Goal: Communication & Community: Answer question/provide support

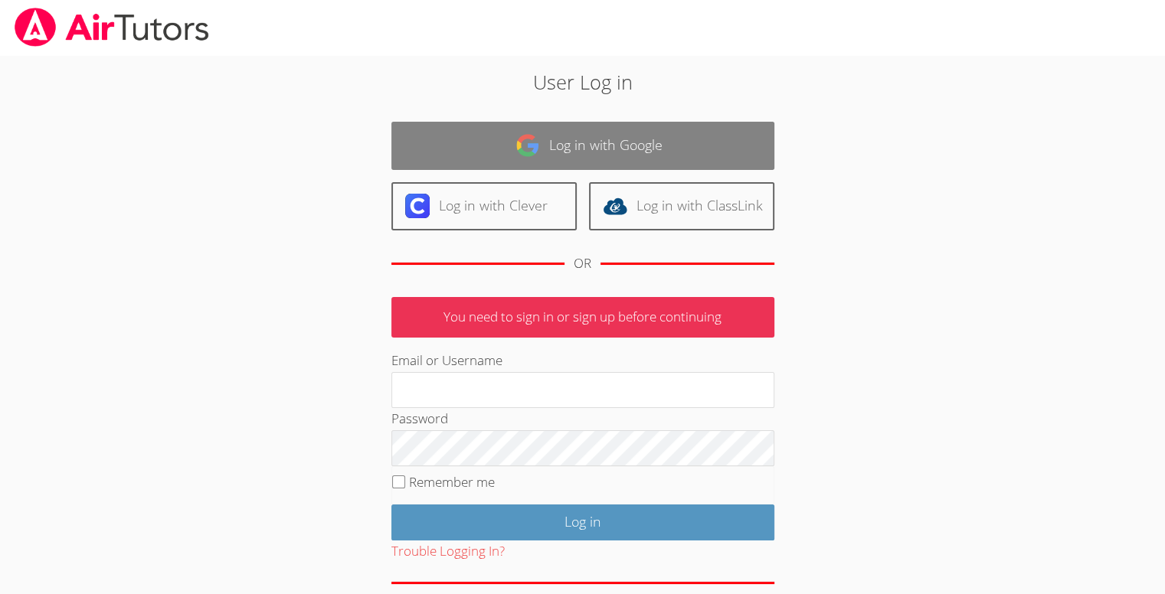
click at [458, 156] on link "Log in with Google" at bounding box center [582, 146] width 383 height 48
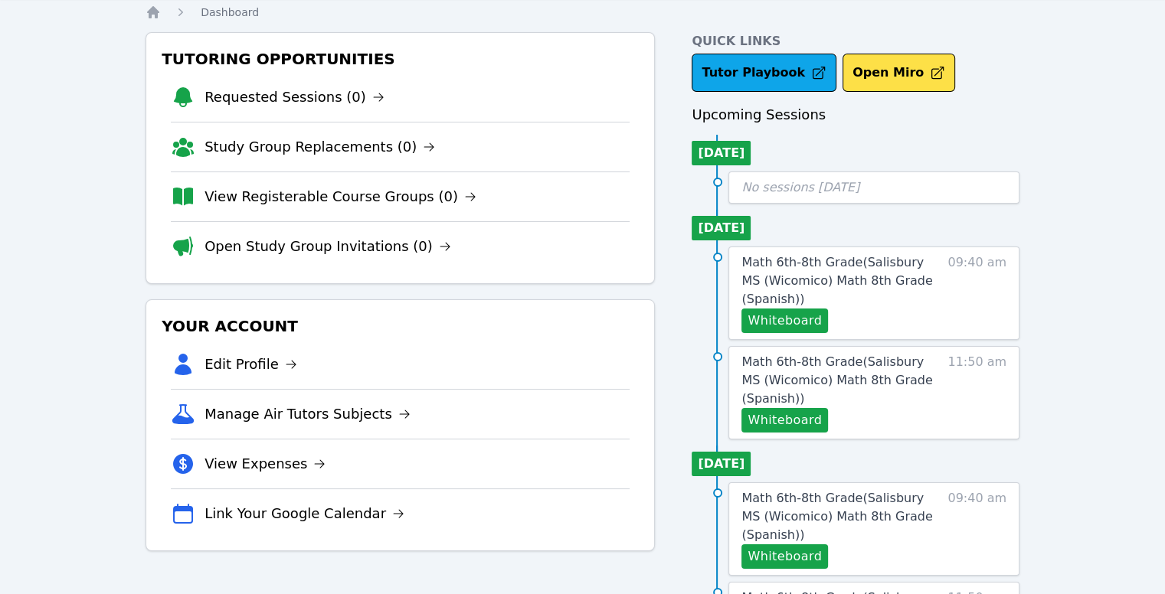
scroll to position [52, 0]
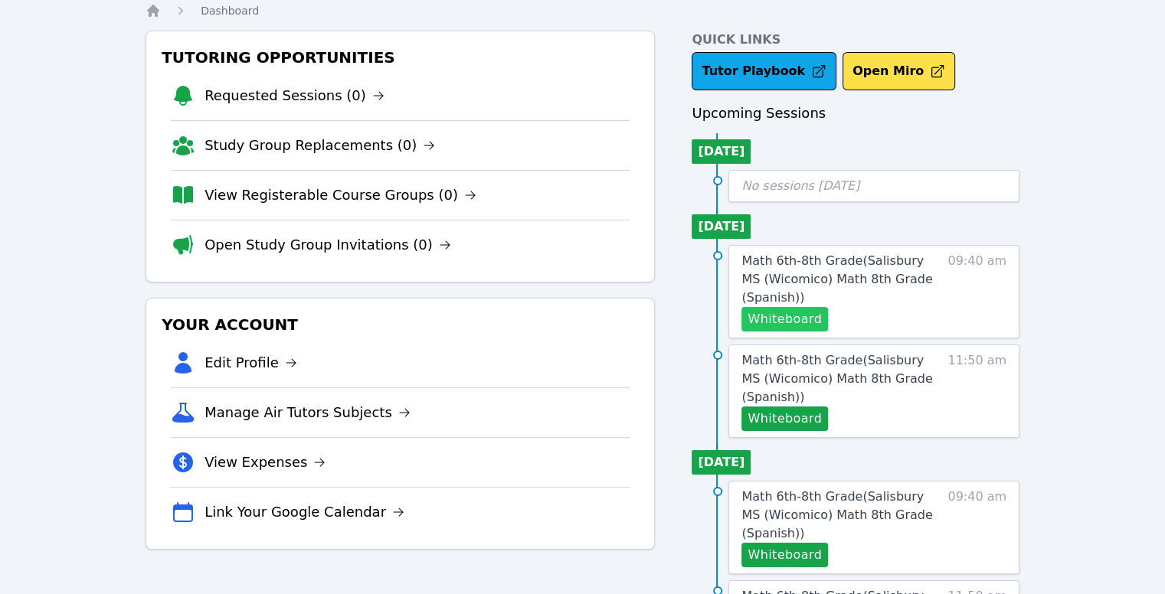
click at [778, 315] on button "Whiteboard" at bounding box center [784, 319] width 87 height 25
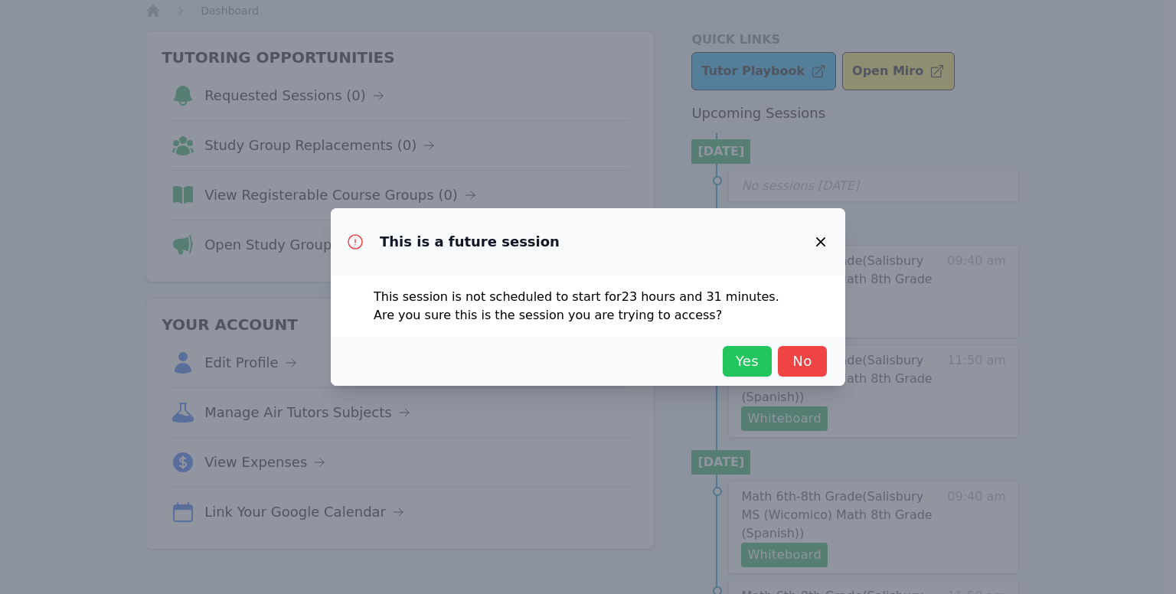
click at [752, 359] on span "Yes" at bounding box center [748, 361] width 34 height 21
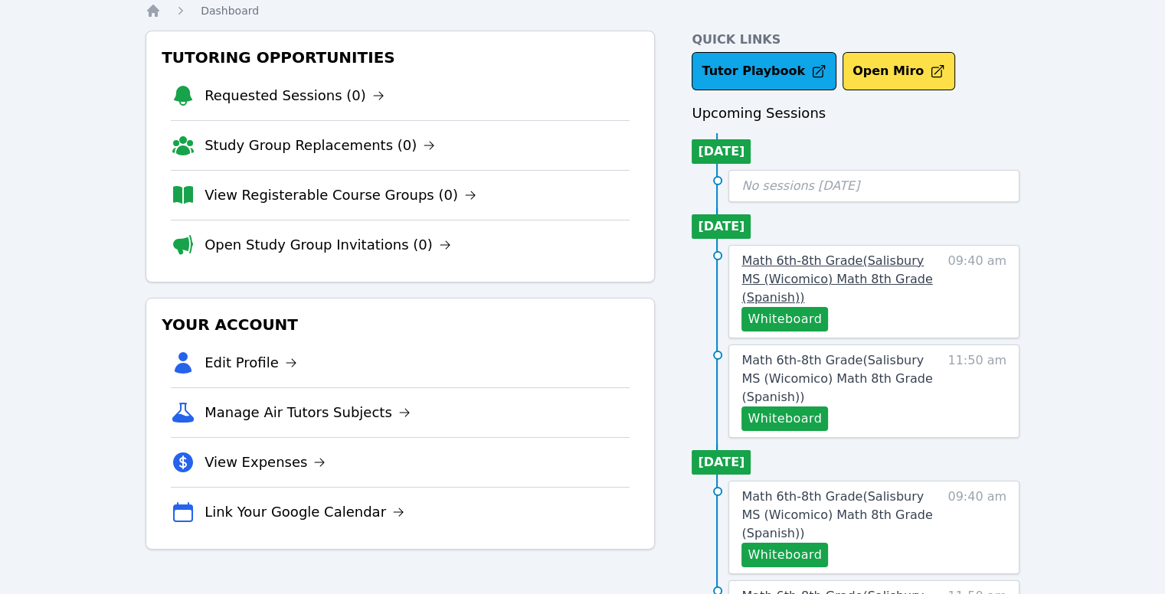
click at [802, 279] on span "Math 6th-8th Grade ( [GEOGRAPHIC_DATA] (Wicomico) Math 8th Grade (Spanish) )" at bounding box center [836, 278] width 191 height 51
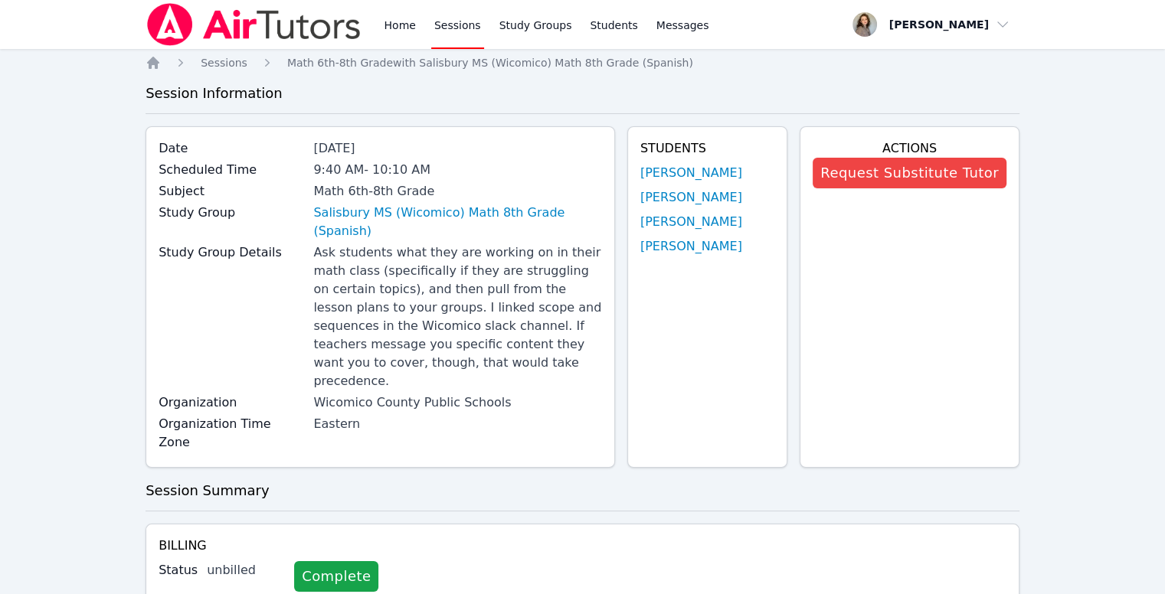
click at [380, 25] on div "Home Sessions Study Groups Students Messages" at bounding box center [428, 24] width 566 height 49
click at [398, 30] on link "Home" at bounding box center [400, 24] width 38 height 49
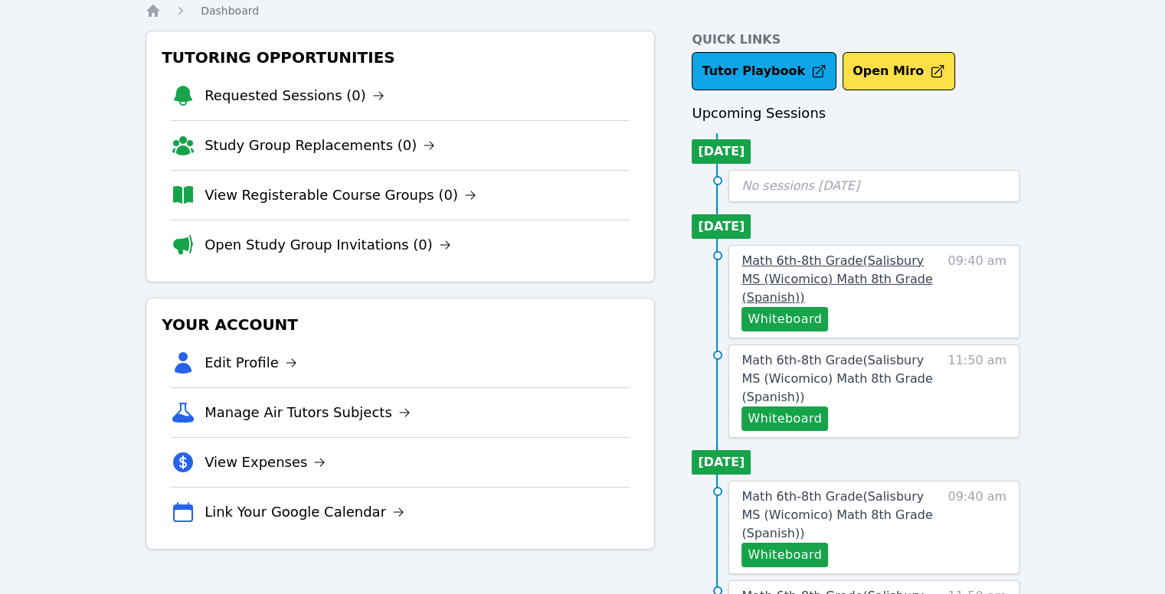
scroll to position [54, 0]
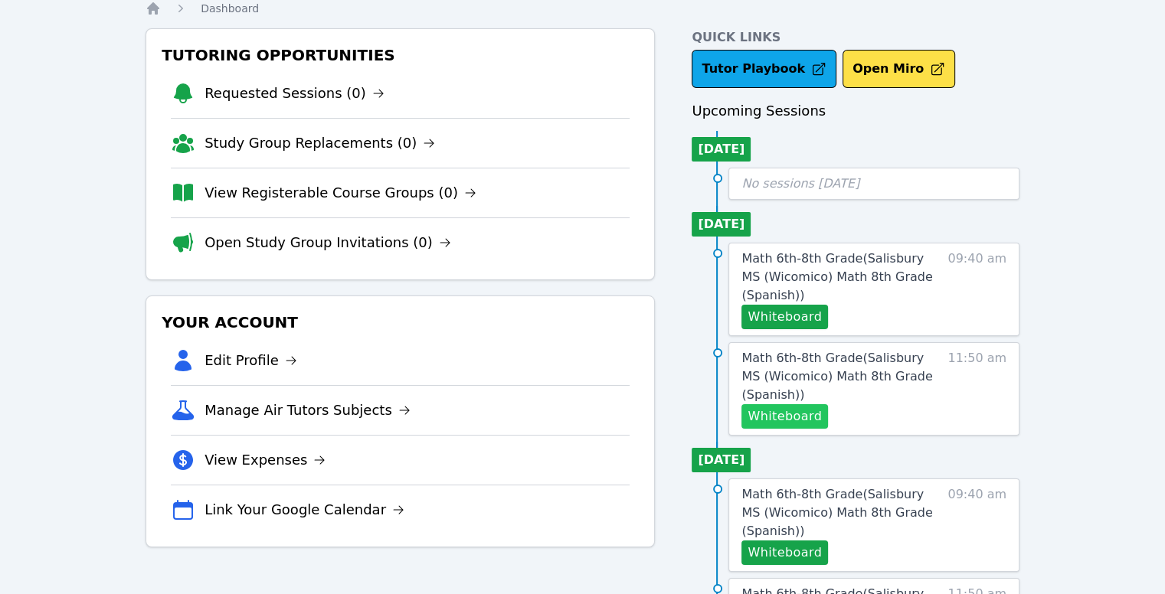
click at [809, 415] on button "Whiteboard" at bounding box center [784, 416] width 87 height 25
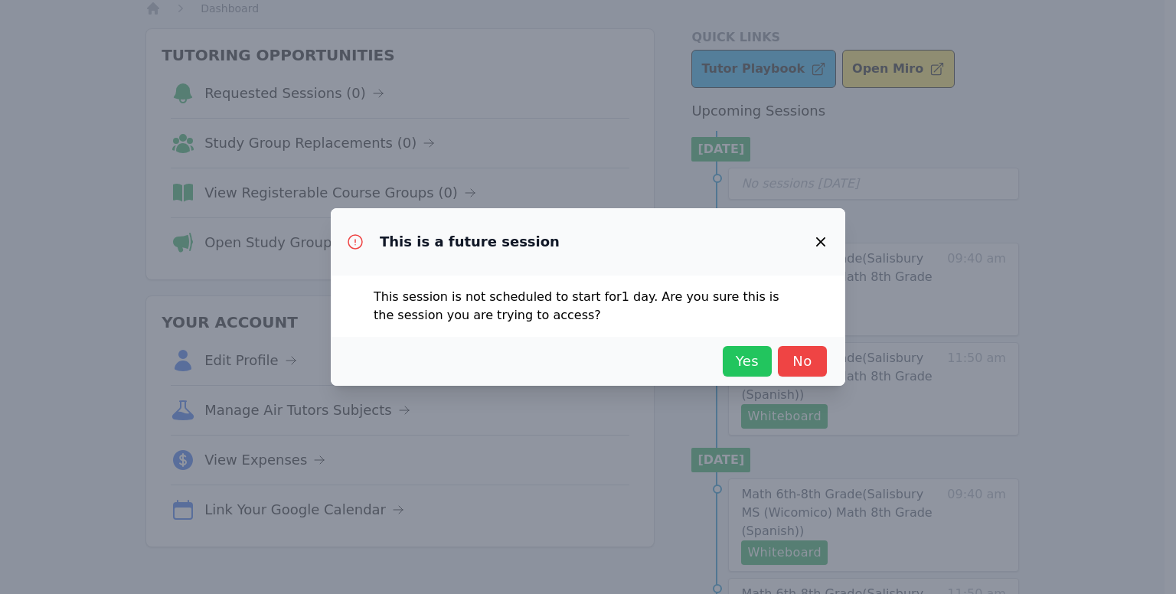
click at [748, 357] on span "Yes" at bounding box center [748, 361] width 34 height 21
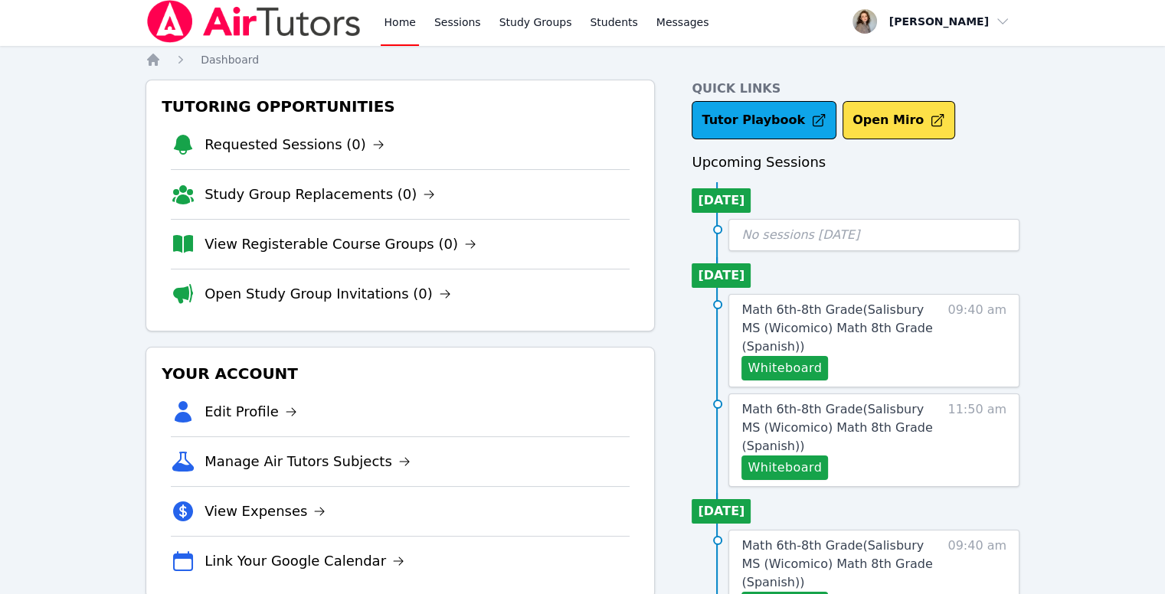
scroll to position [3, 0]
click at [810, 364] on button "Whiteboard" at bounding box center [784, 368] width 87 height 25
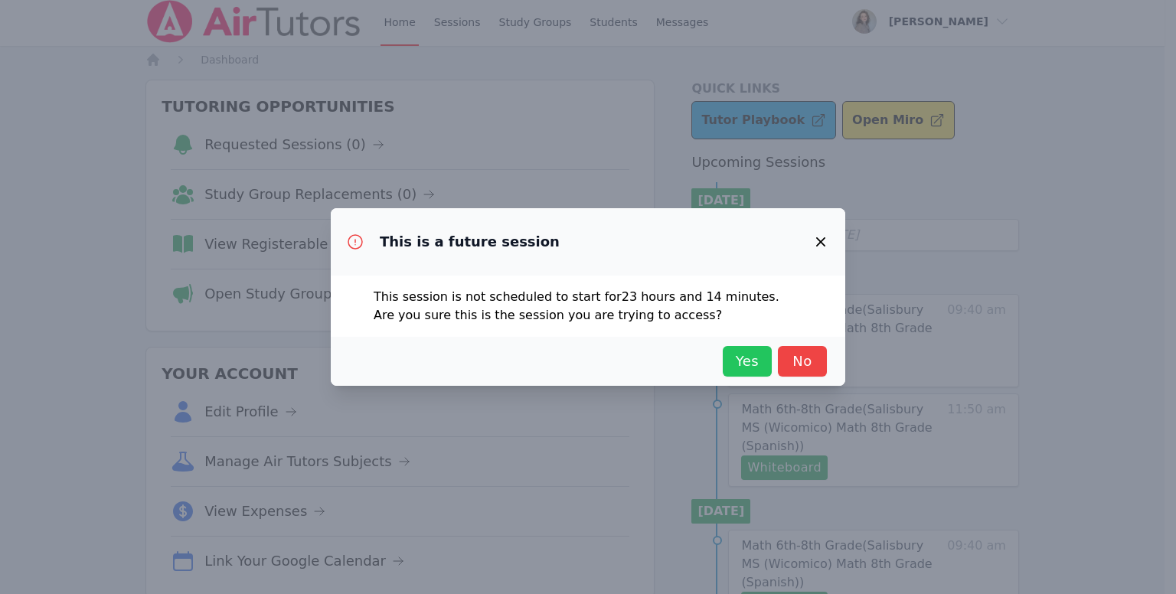
click at [751, 365] on span "Yes" at bounding box center [748, 361] width 34 height 21
